Goal: Task Accomplishment & Management: Use online tool/utility

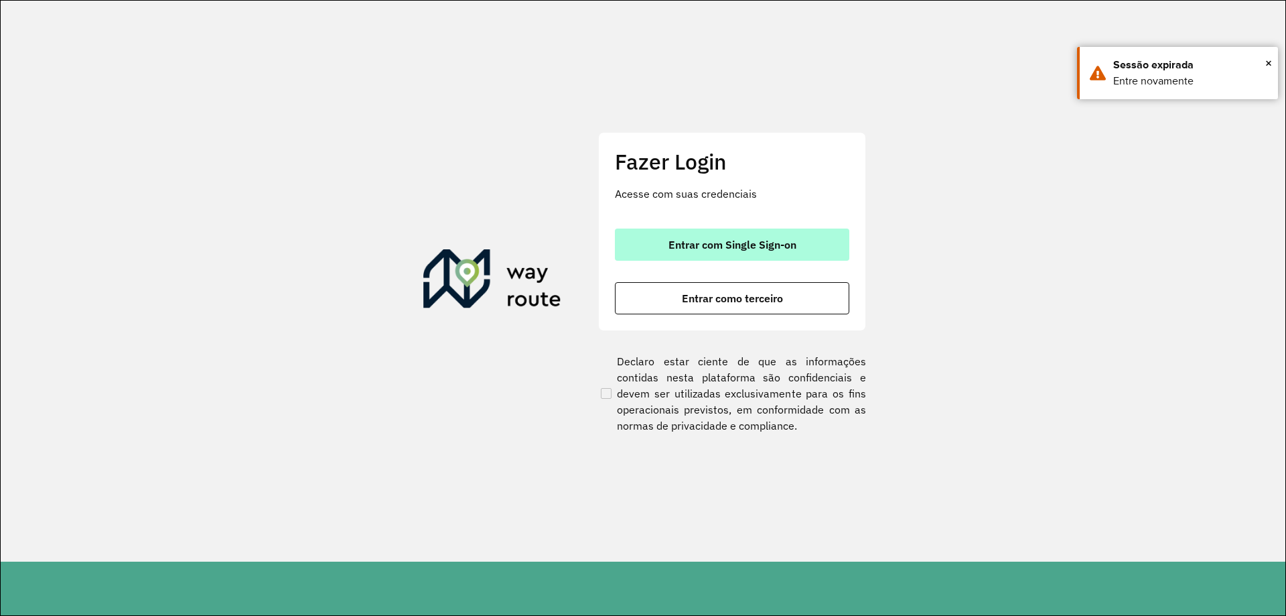
click at [825, 232] on button "Entrar com Single Sign-on" at bounding box center [732, 244] width 234 height 32
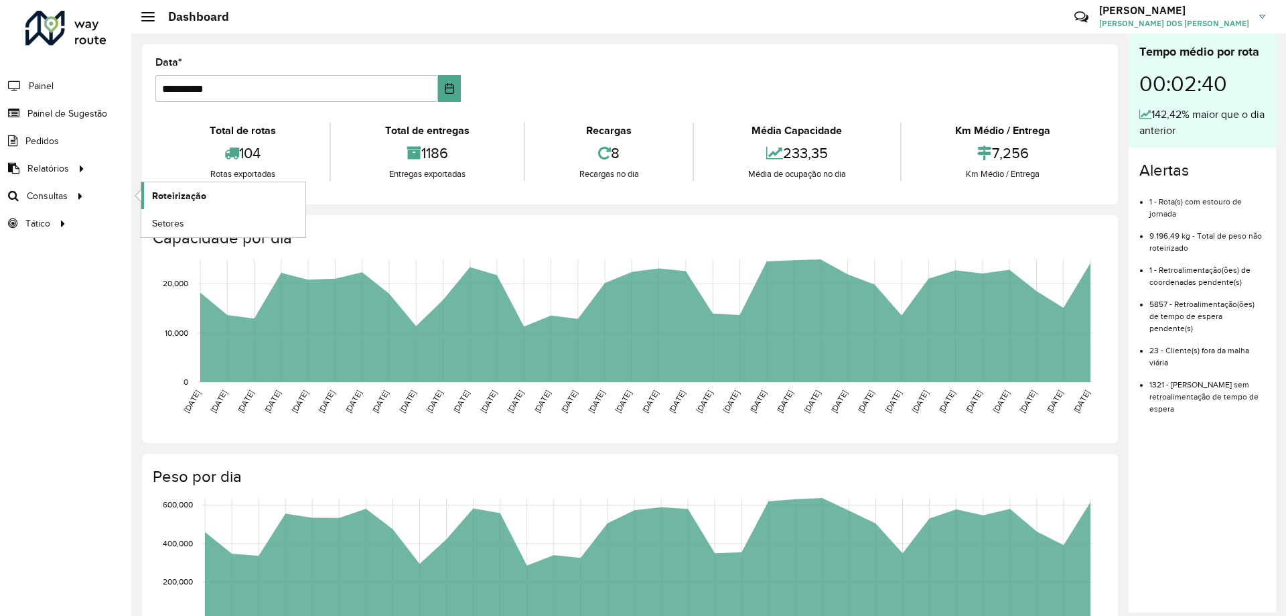
click at [224, 196] on link "Roteirização" at bounding box center [223, 195] width 164 height 27
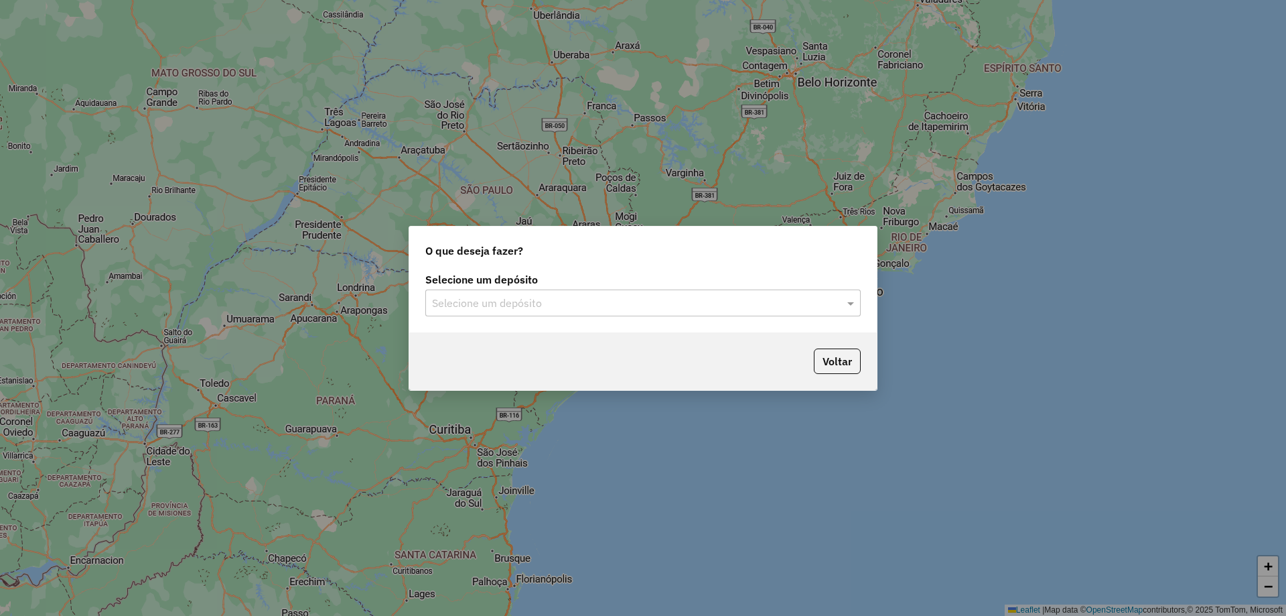
click at [525, 303] on input "text" at bounding box center [629, 303] width 395 height 16
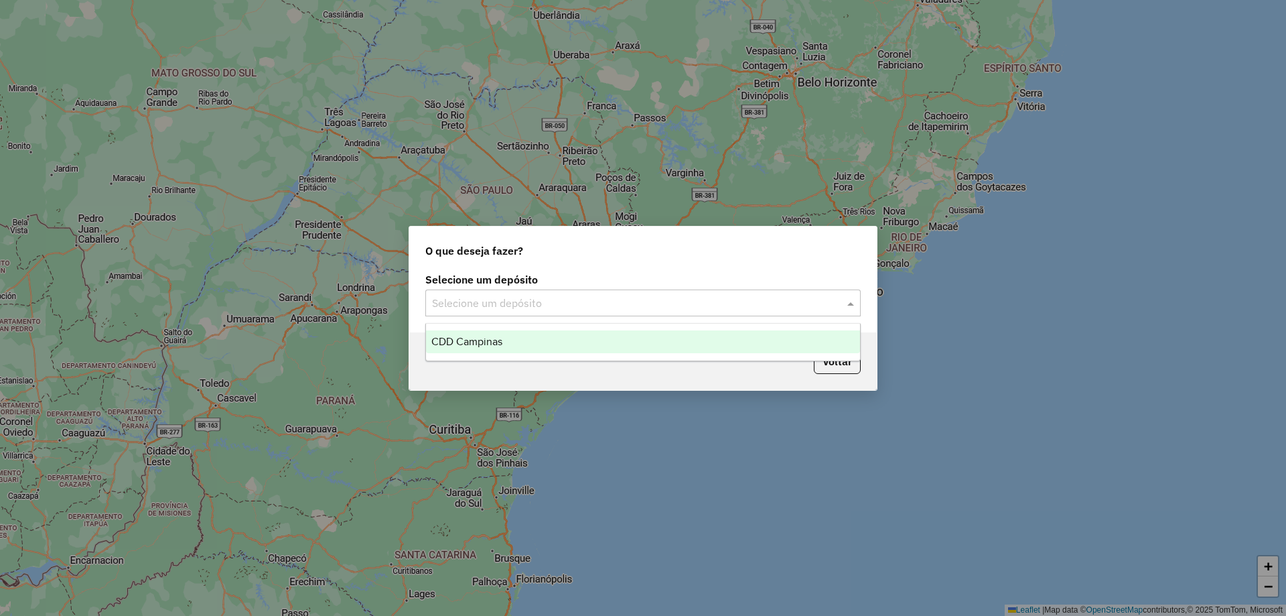
click at [497, 336] on span "CDD Campinas" at bounding box center [466, 341] width 71 height 11
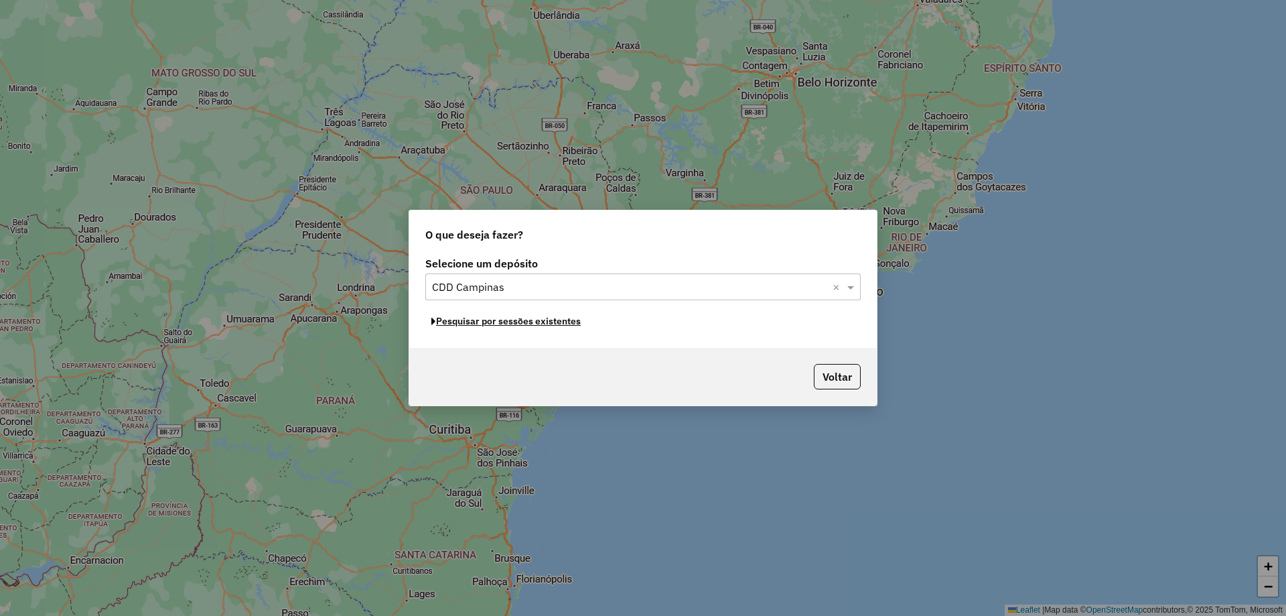
click at [529, 322] on button "Pesquisar por sessões existentes" at bounding box center [505, 321] width 161 height 21
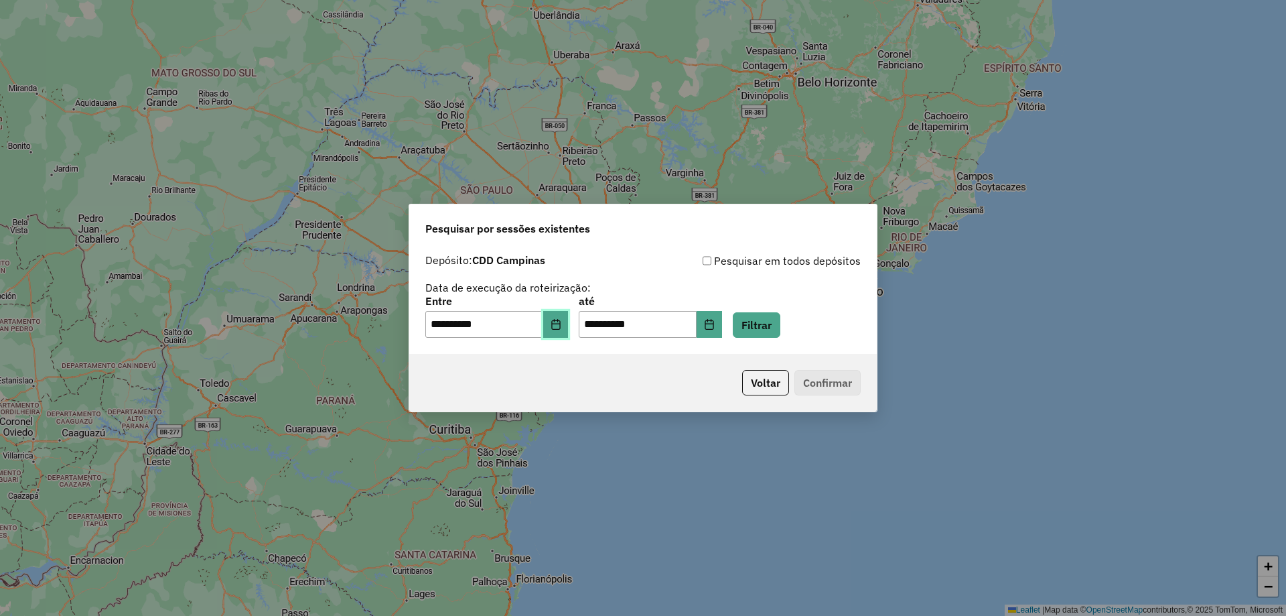
click at [561, 325] on icon "Choose Date" at bounding box center [556, 324] width 11 height 11
click at [701, 371] on div "Voltar Confirmar" at bounding box center [643, 383] width 468 height 58
click at [781, 330] on button "Filtrar" at bounding box center [757, 324] width 48 height 25
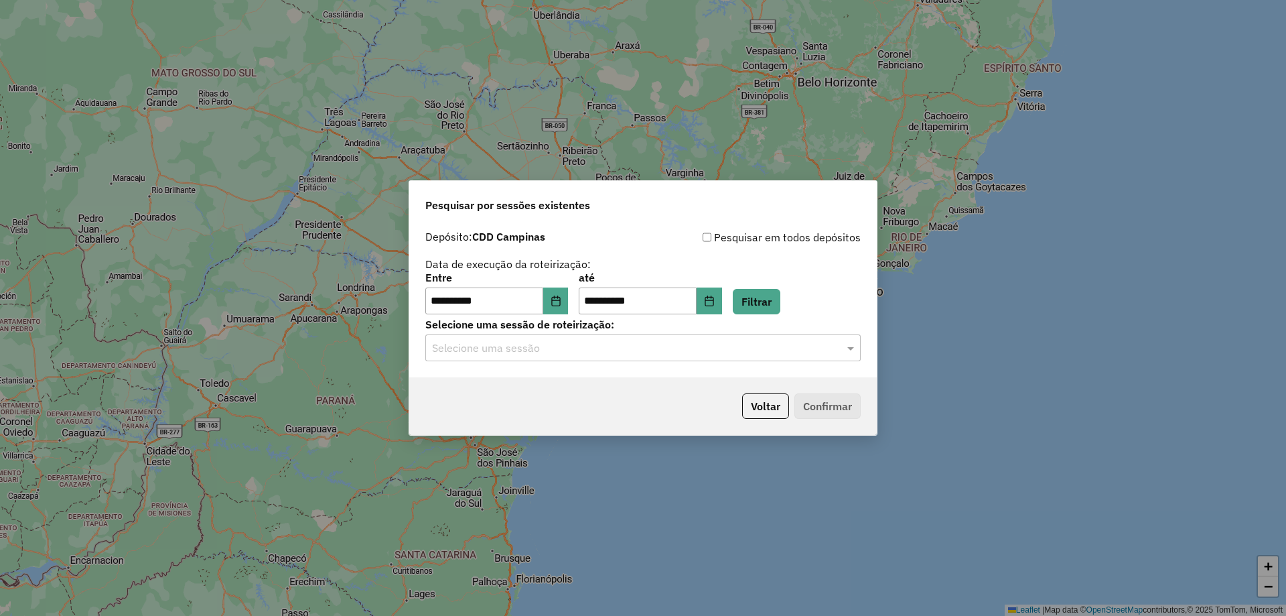
click at [612, 347] on input "text" at bounding box center [629, 348] width 395 height 16
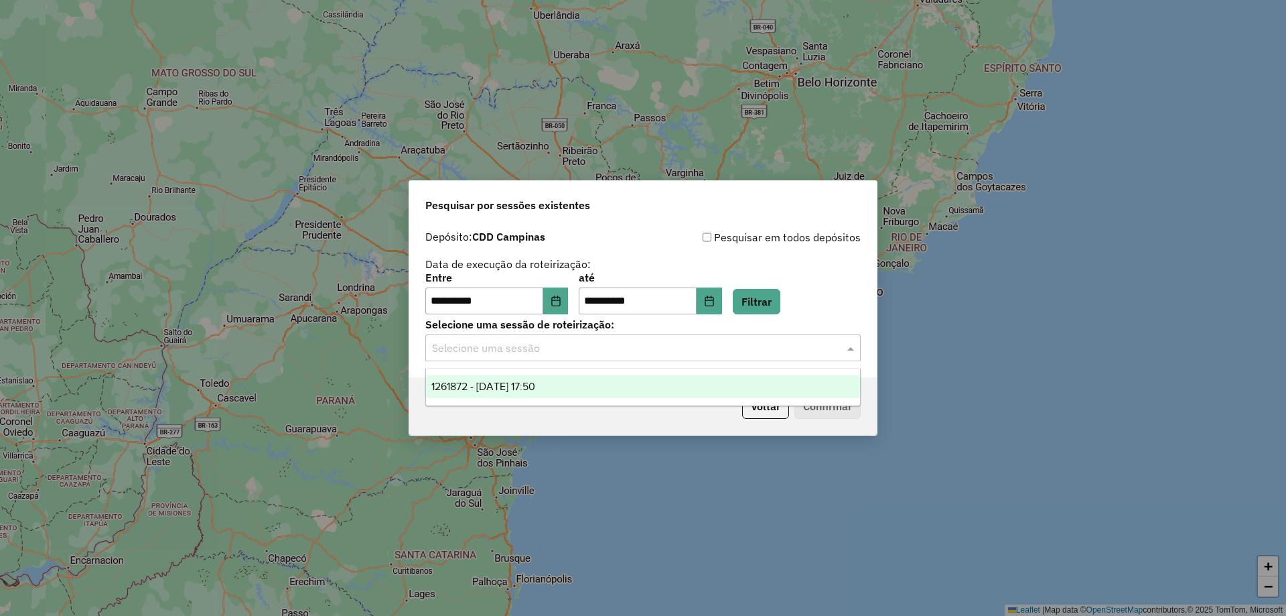
click at [537, 395] on div "1261872 - 09/09/2025 17:50" at bounding box center [643, 386] width 434 height 23
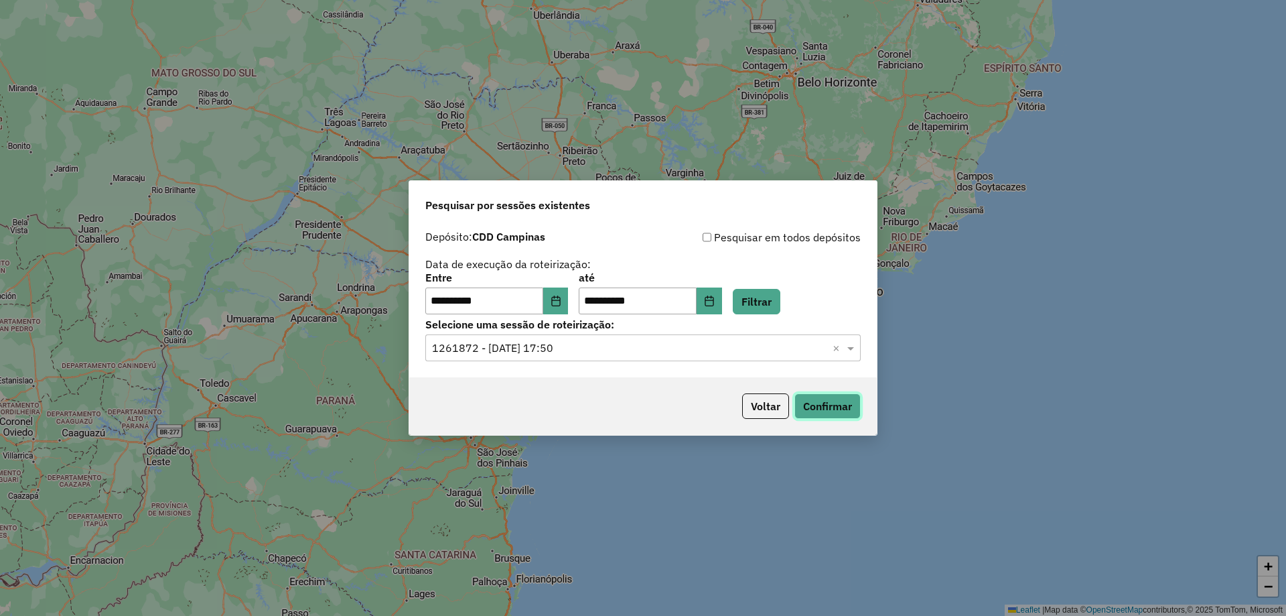
click at [827, 402] on button "Confirmar" at bounding box center [828, 405] width 66 height 25
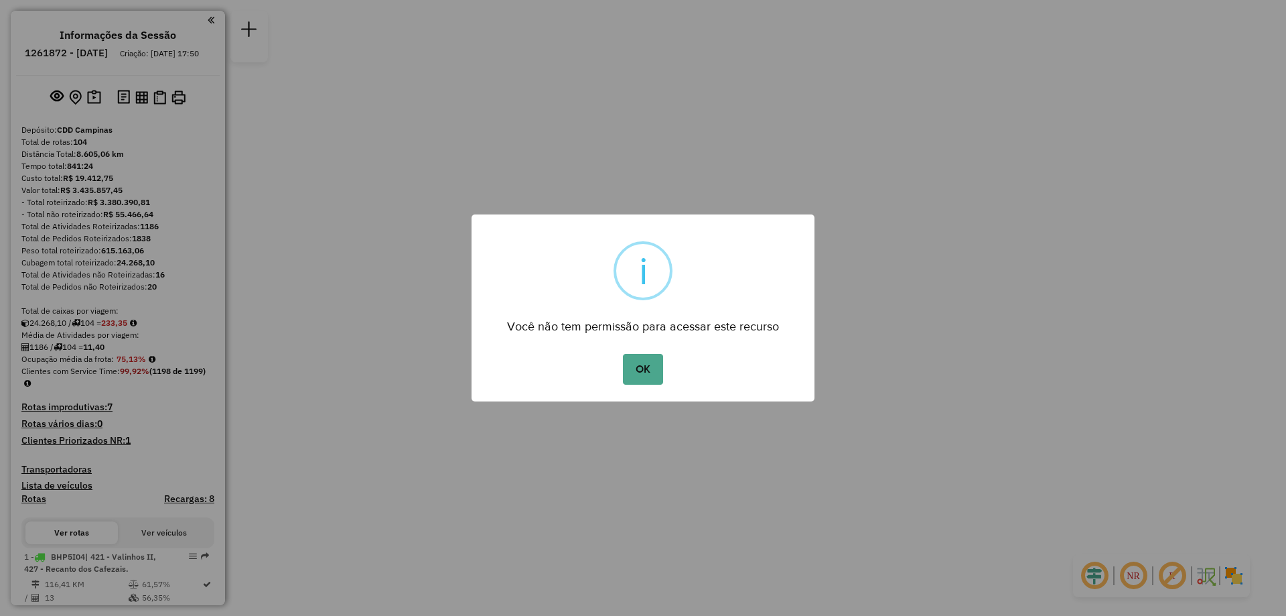
click at [652, 372] on button "OK" at bounding box center [643, 369] width 40 height 31
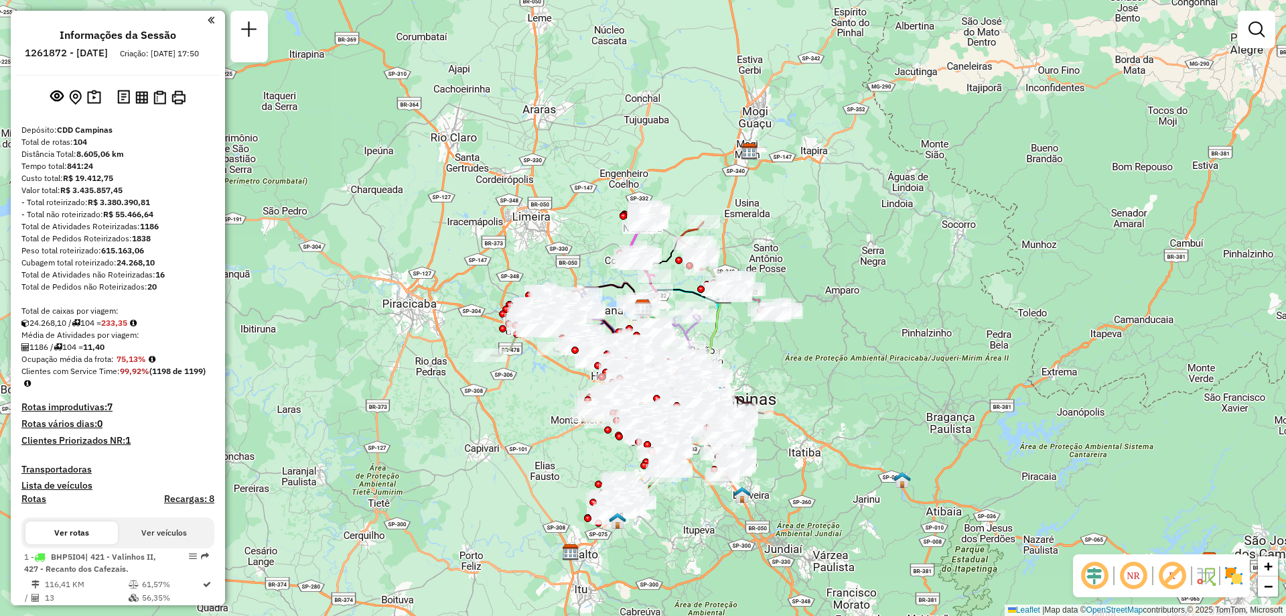
scroll to position [7865, 0]
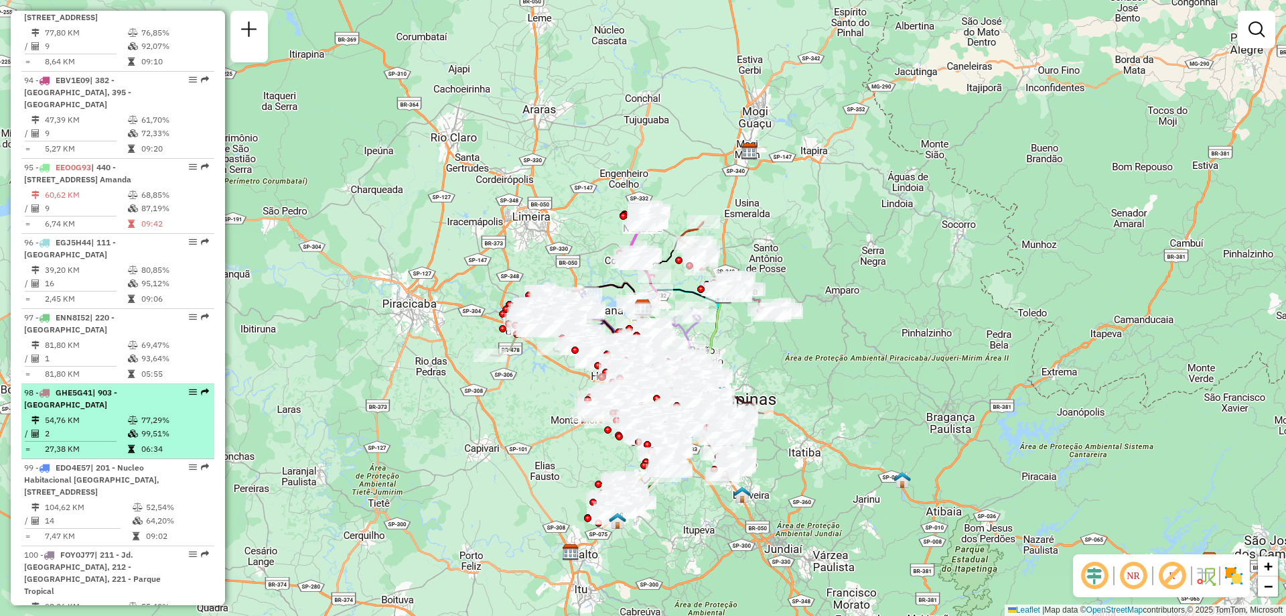
click at [189, 388] on em at bounding box center [193, 392] width 8 height 8
select select "**********"
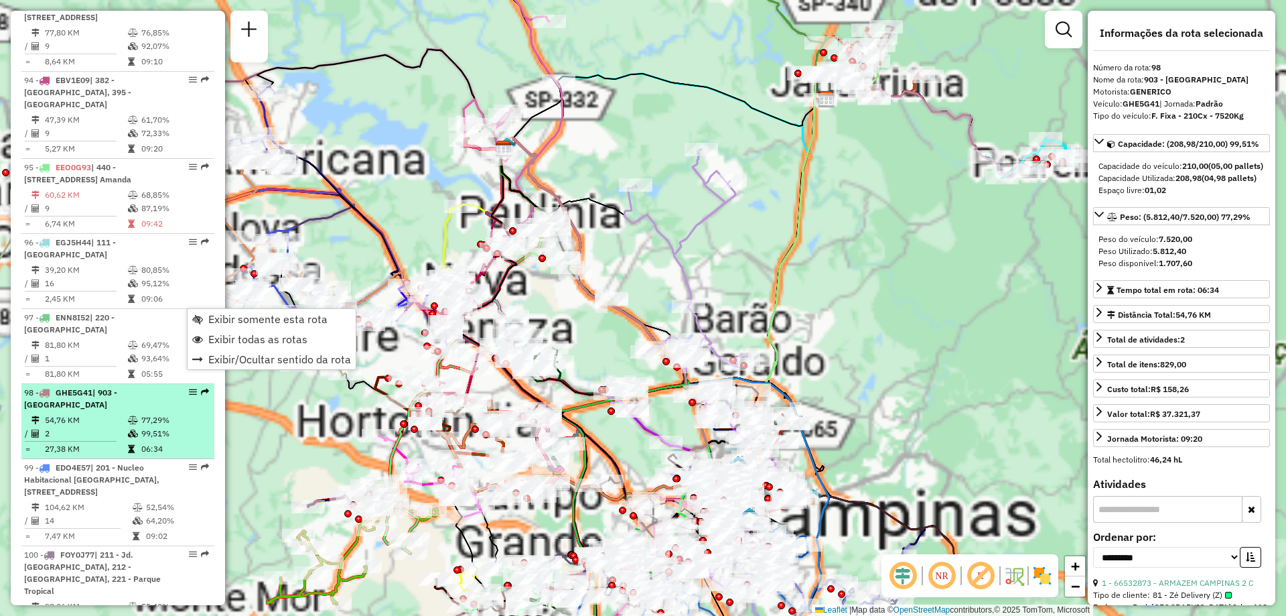
click at [189, 388] on em at bounding box center [193, 392] width 8 height 8
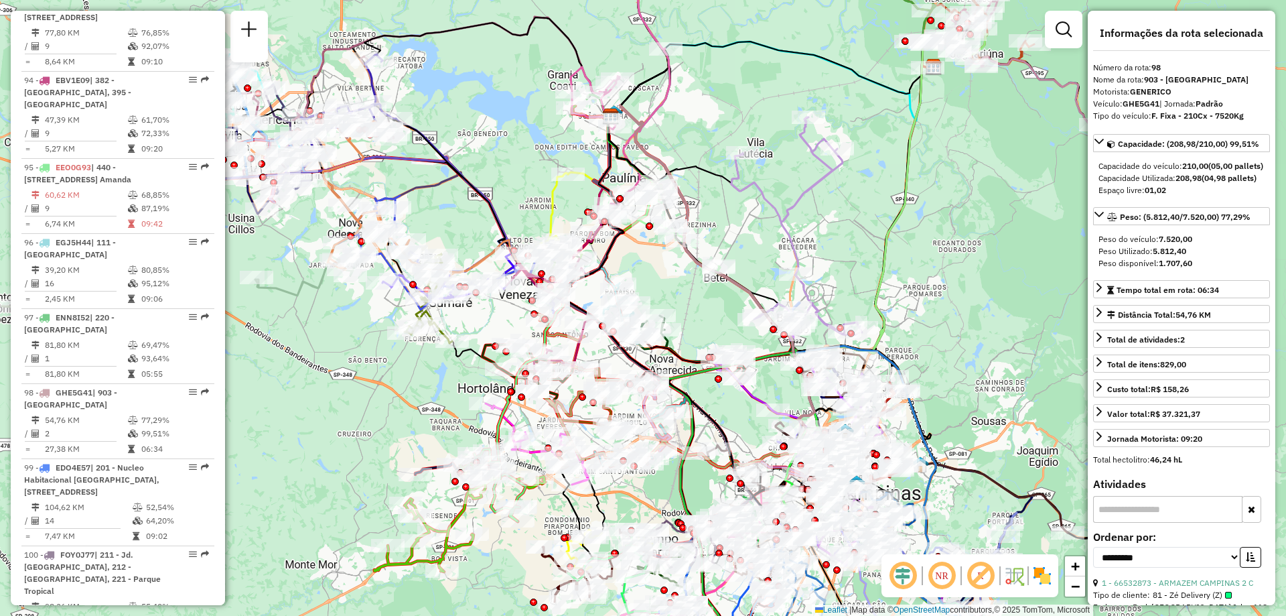
drag, startPoint x: 643, startPoint y: 247, endPoint x: 750, endPoint y: 214, distance: 111.9
click at [750, 214] on div "Janela de atendimento Grade de atendimento Capacidade Transportadoras Veículos …" at bounding box center [643, 308] width 1286 height 616
